Goal: Task Accomplishment & Management: Use online tool/utility

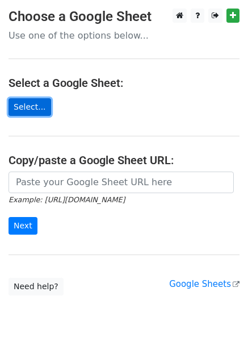
click at [23, 106] on link "Select..." at bounding box center [30, 107] width 43 height 18
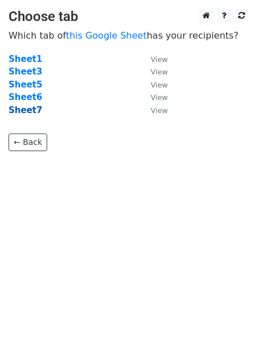
click at [32, 109] on strong "Sheet7" at bounding box center [26, 110] width 34 height 10
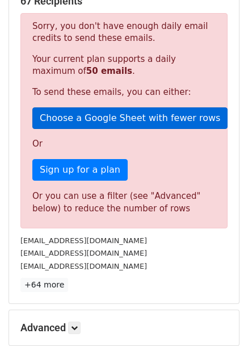
scroll to position [171, 0]
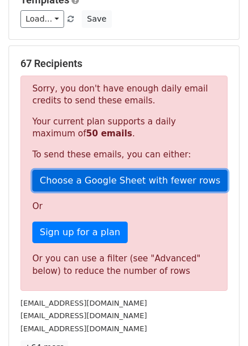
click at [131, 184] on link "Choose a Google Sheet with fewer rows" at bounding box center [130, 181] width 196 height 22
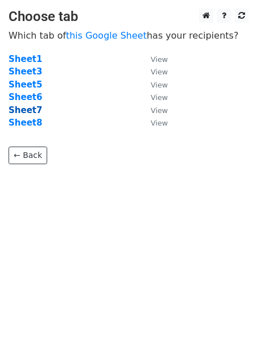
click at [30, 111] on strong "Sheet7" at bounding box center [26, 110] width 34 height 10
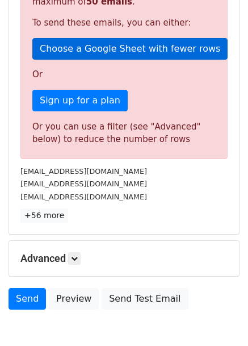
scroll to position [302, 0]
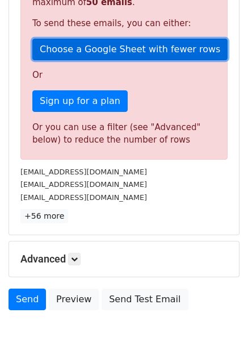
click at [97, 54] on link "Choose a Google Sheet with fewer rows" at bounding box center [130, 50] width 196 height 22
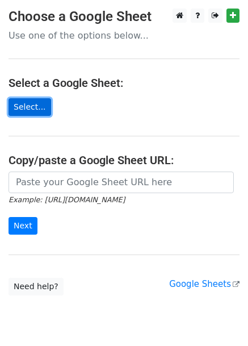
click at [26, 105] on link "Select..." at bounding box center [30, 107] width 43 height 18
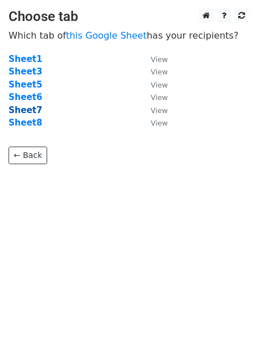
click at [32, 112] on strong "Sheet7" at bounding box center [26, 110] width 34 height 10
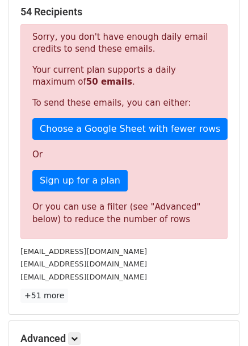
scroll to position [222, 0]
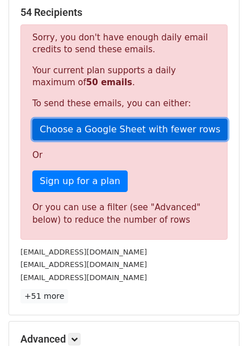
click at [81, 121] on link "Choose a Google Sheet with fewer rows" at bounding box center [130, 130] width 196 height 22
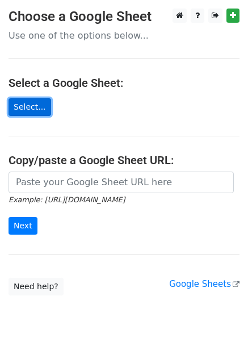
click at [25, 105] on link "Select..." at bounding box center [30, 107] width 43 height 18
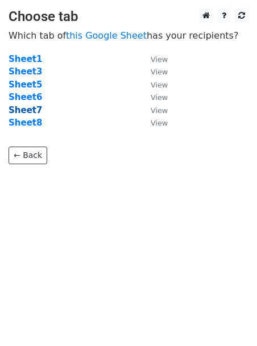
click at [26, 109] on strong "Sheet7" at bounding box center [26, 110] width 34 height 10
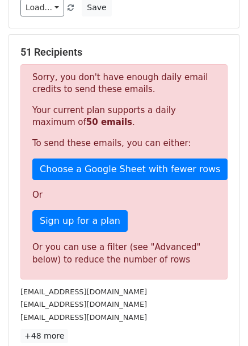
scroll to position [167, 0]
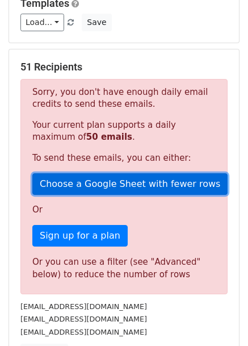
click at [114, 188] on link "Choose a Google Sheet with fewer rows" at bounding box center [130, 184] width 196 height 22
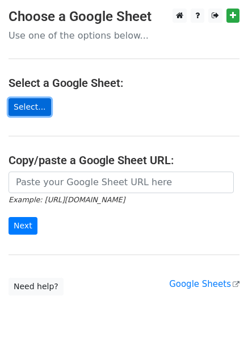
click at [31, 106] on link "Select..." at bounding box center [30, 107] width 43 height 18
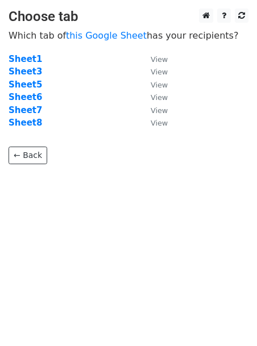
click at [34, 107] on strong "Sheet7" at bounding box center [26, 110] width 34 height 10
click at [26, 107] on strong "Sheet7" at bounding box center [26, 110] width 34 height 10
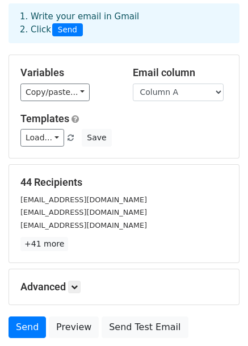
scroll to position [47, 0]
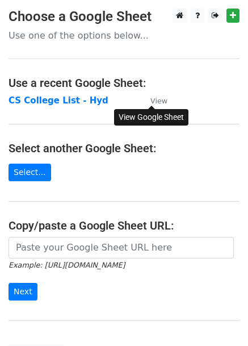
click at [159, 103] on small "View" at bounding box center [159, 101] width 17 height 9
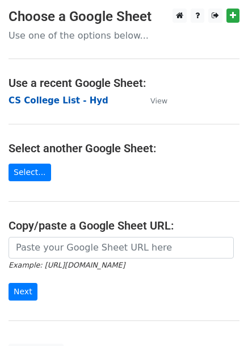
click at [64, 102] on strong "CS College List - Hyd" at bounding box center [59, 100] width 100 height 10
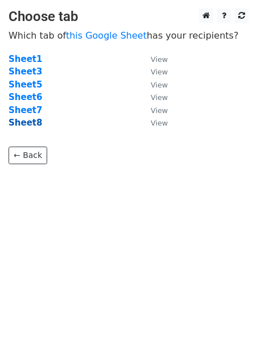
click at [30, 121] on strong "Sheet8" at bounding box center [26, 123] width 34 height 10
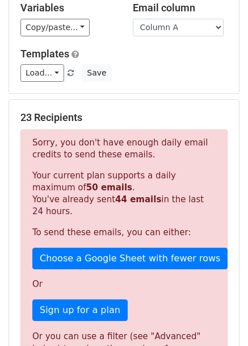
scroll to position [117, 0]
